Goal: Navigation & Orientation: Find specific page/section

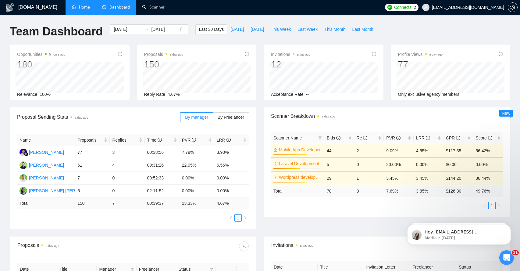
click at [81, 10] on link "Home" at bounding box center [81, 7] width 18 height 5
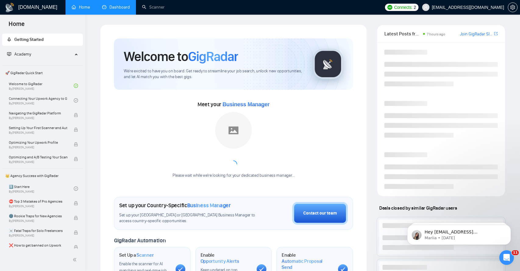
click at [122, 8] on link "Dashboard" at bounding box center [116, 7] width 28 height 5
